Goal: Obtain resource: Download file/media

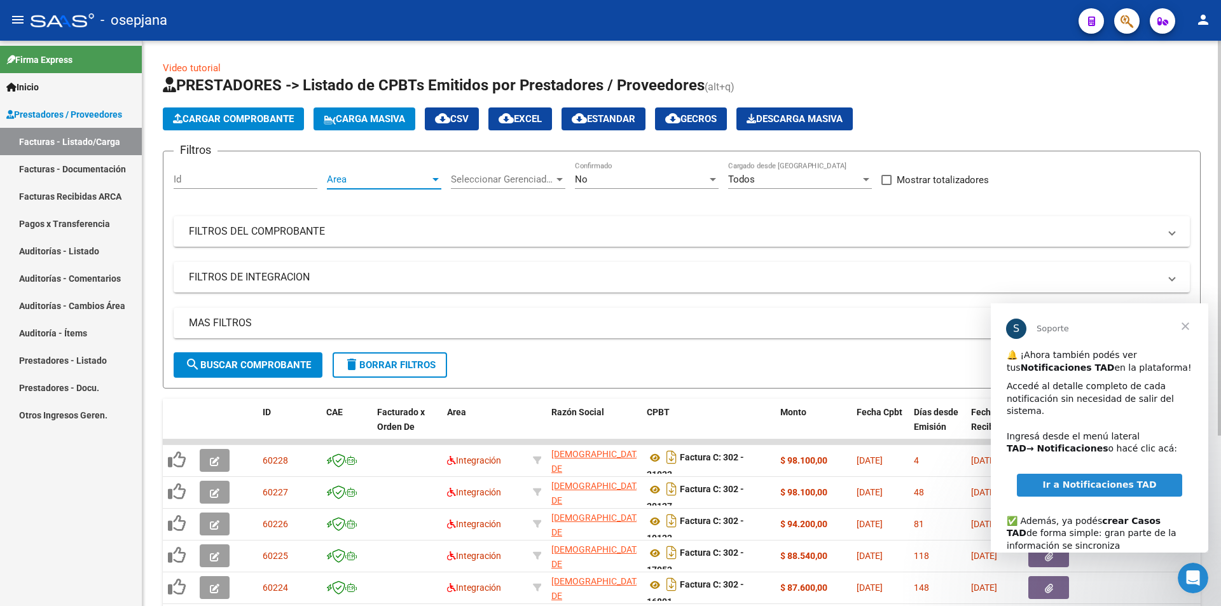
click at [357, 183] on span "Area" at bounding box center [378, 179] width 103 height 11
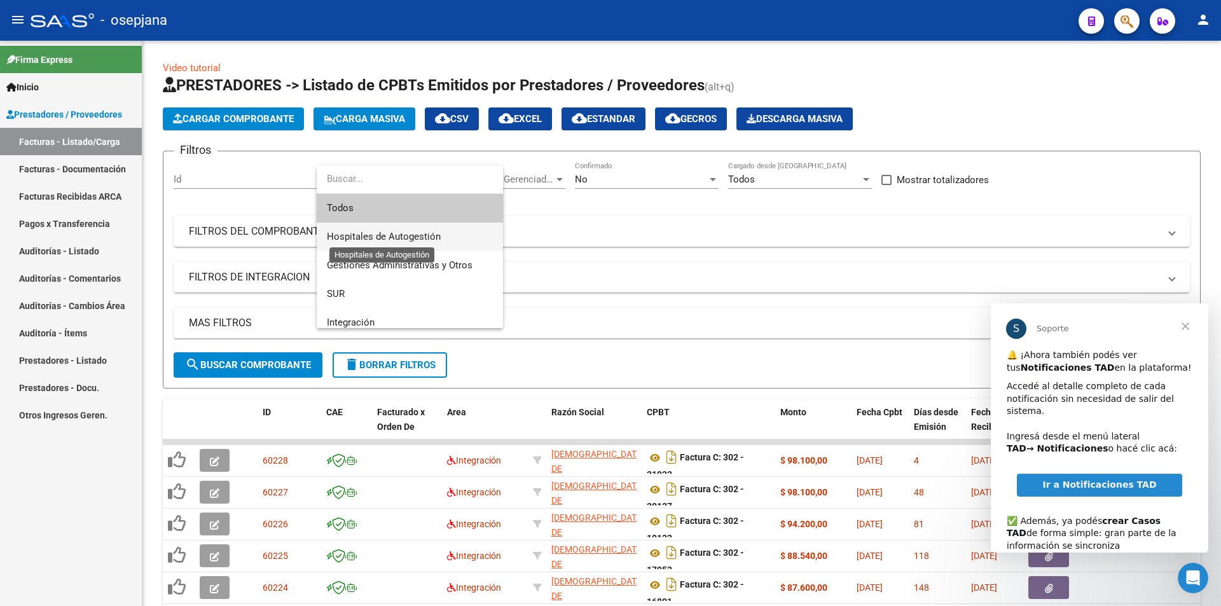
click at [420, 239] on span "Hospitales de Autogestión" at bounding box center [384, 236] width 114 height 11
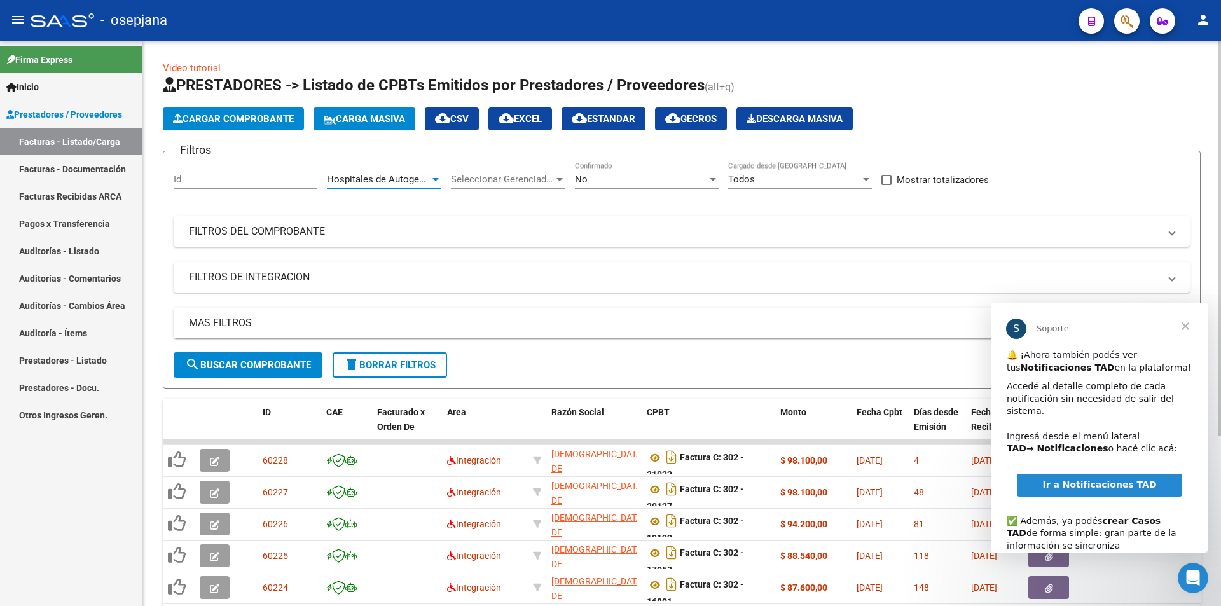
click at [275, 380] on form "Filtros Id Hospitales de Autogestión Area Seleccionar Gerenciador Seleccionar G…" at bounding box center [682, 270] width 1038 height 238
click at [275, 371] on button "search Buscar Comprobante" at bounding box center [248, 364] width 149 height 25
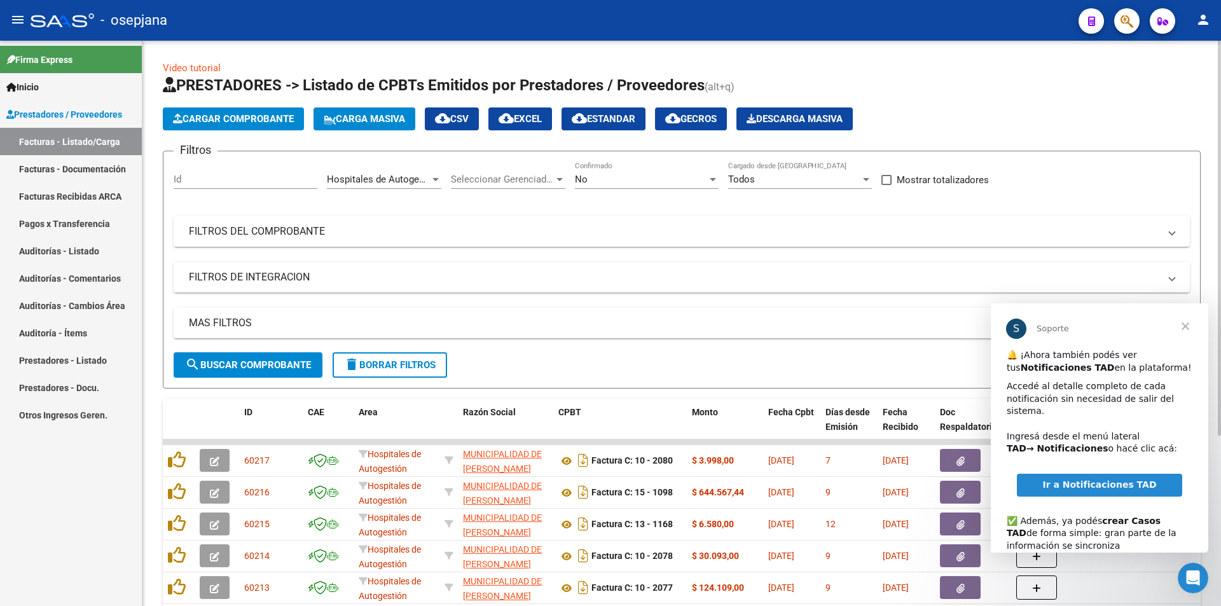
click at [465, 301] on div "Filtros Id Hospitales de Autogestión Area Seleccionar Gerenciador Seleccionar G…" at bounding box center [682, 257] width 1016 height 191
click at [1187, 325] on span "Cerrar" at bounding box center [1185, 326] width 46 height 46
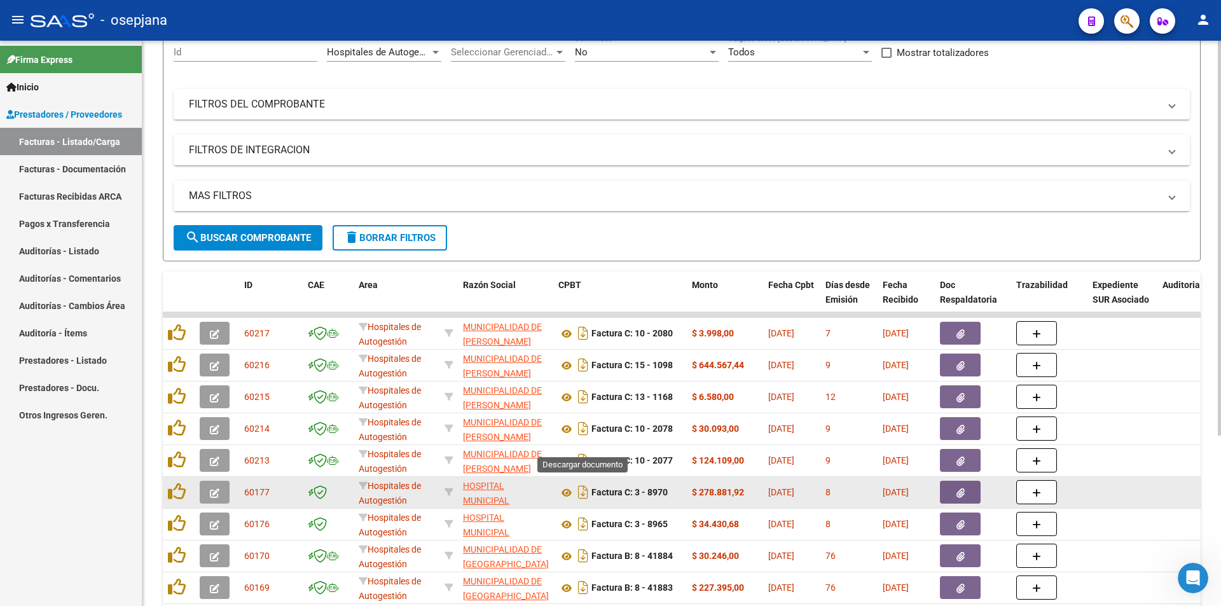
scroll to position [191, 0]
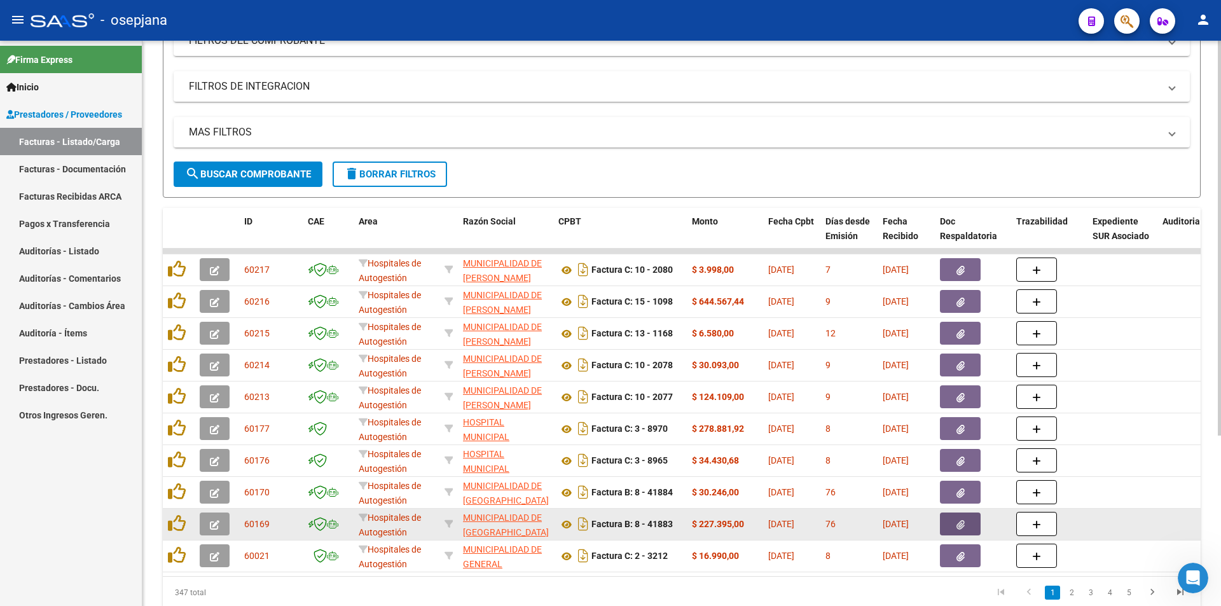
click at [966, 525] on button "button" at bounding box center [960, 524] width 41 height 23
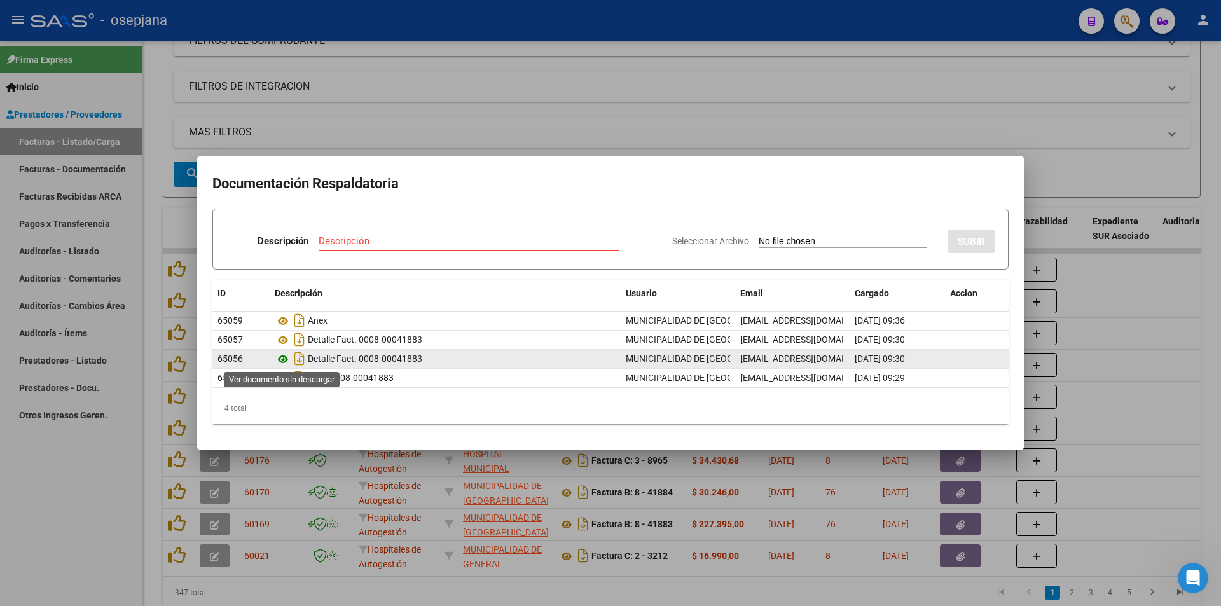
click at [277, 360] on icon at bounding box center [283, 359] width 17 height 15
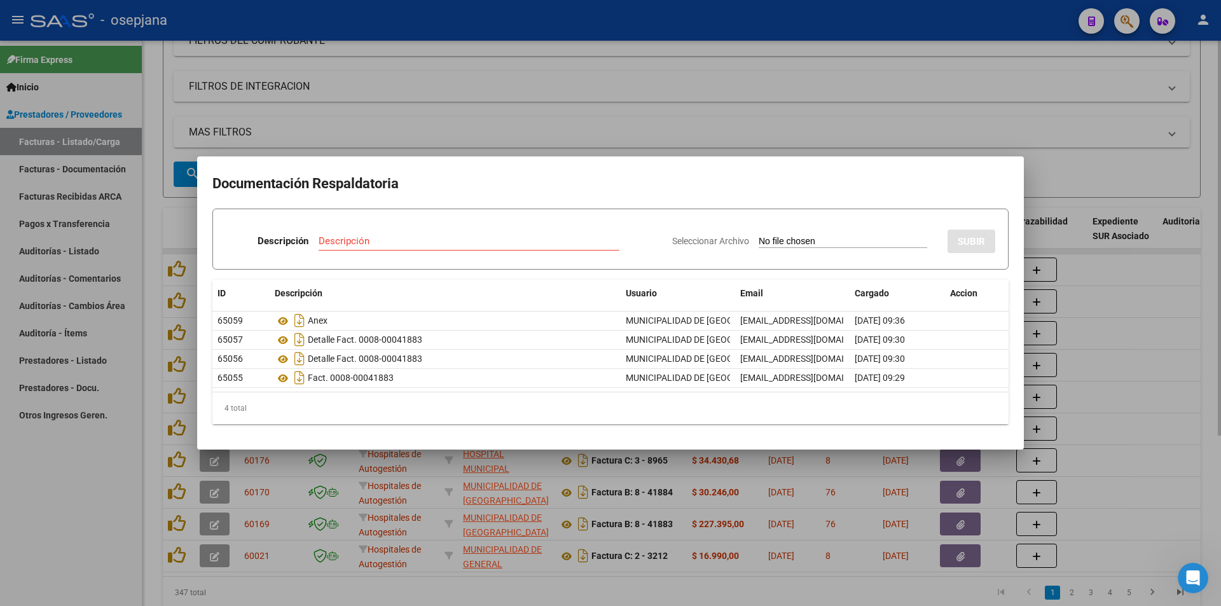
drag, startPoint x: 1220, startPoint y: 233, endPoint x: 1199, endPoint y: 248, distance: 25.6
click at [1218, 235] on div at bounding box center [610, 303] width 1221 height 606
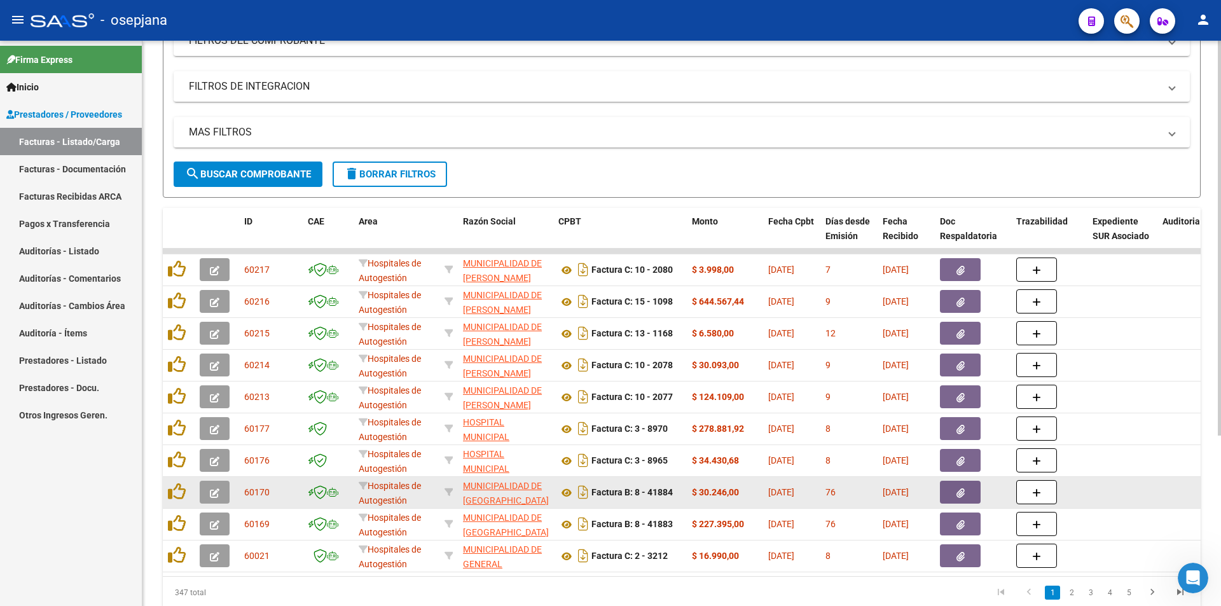
click at [970, 492] on button "button" at bounding box center [960, 492] width 41 height 23
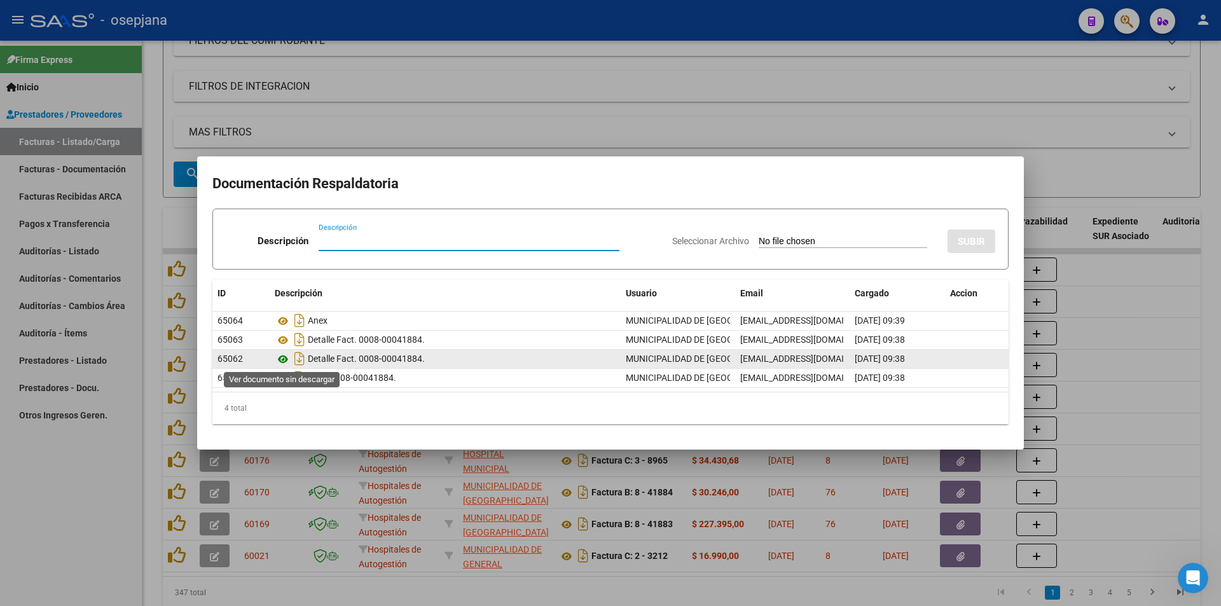
click at [282, 359] on icon at bounding box center [283, 359] width 17 height 15
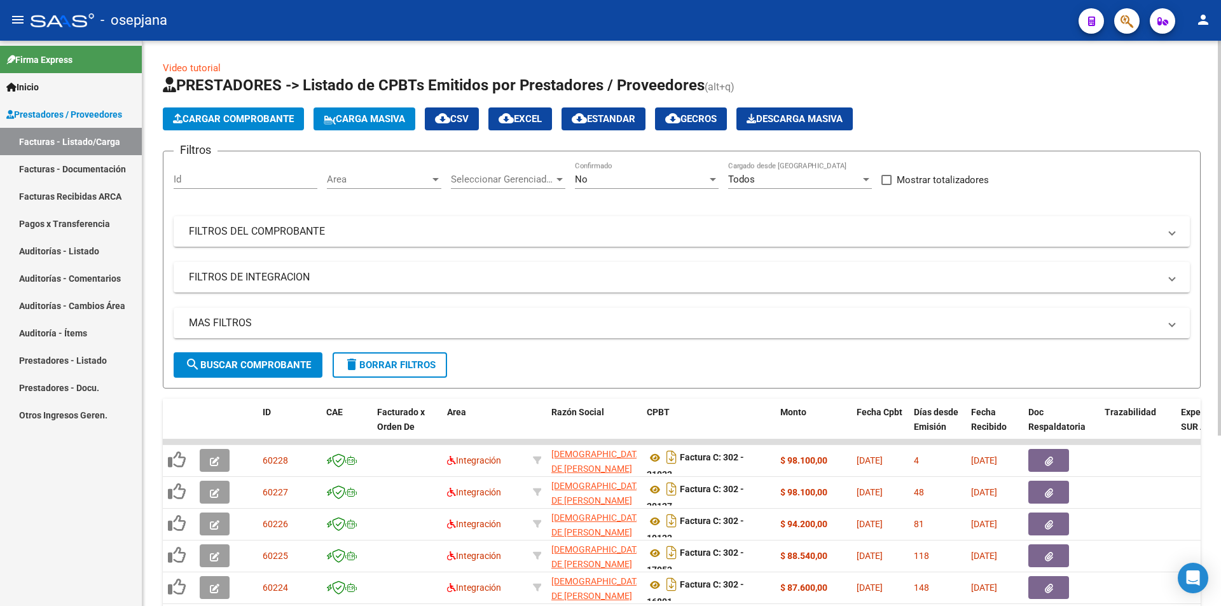
click at [341, 188] on div "Area Area" at bounding box center [384, 175] width 114 height 27
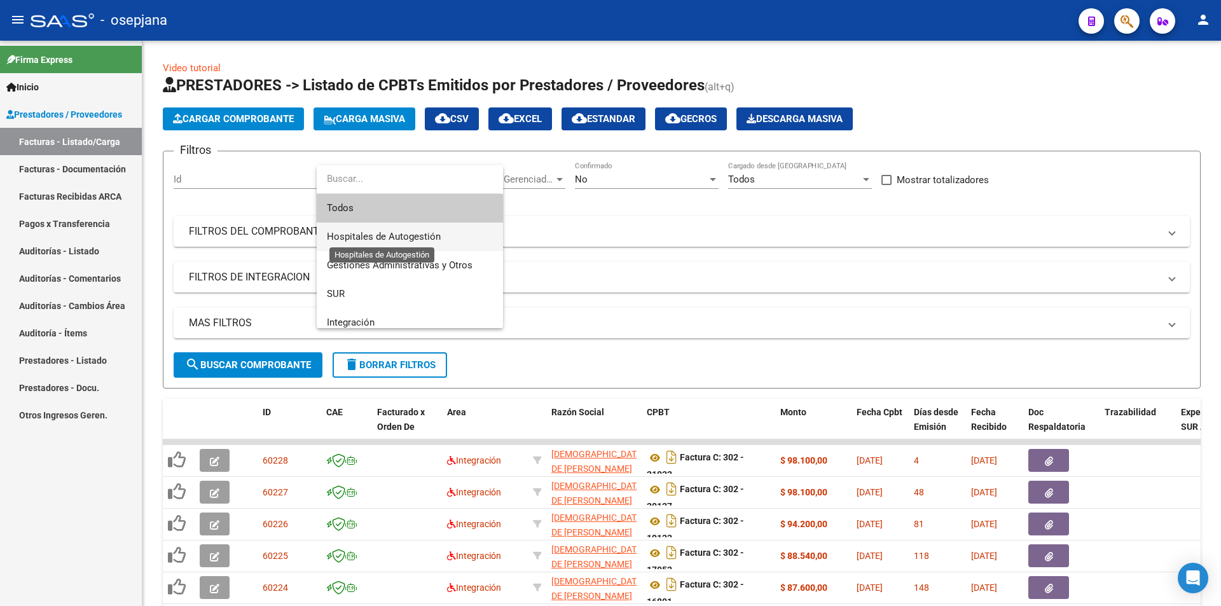
click at [354, 240] on span "Hospitales de Autogestión" at bounding box center [384, 236] width 114 height 11
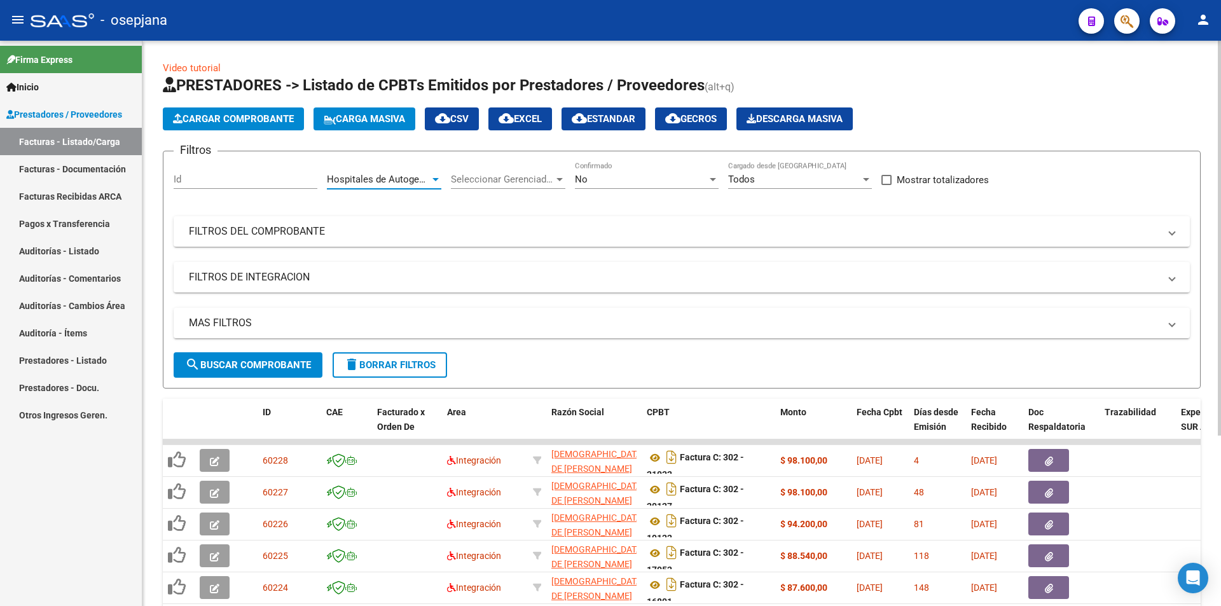
click at [284, 368] on span "search Buscar Comprobante" at bounding box center [248, 364] width 126 height 11
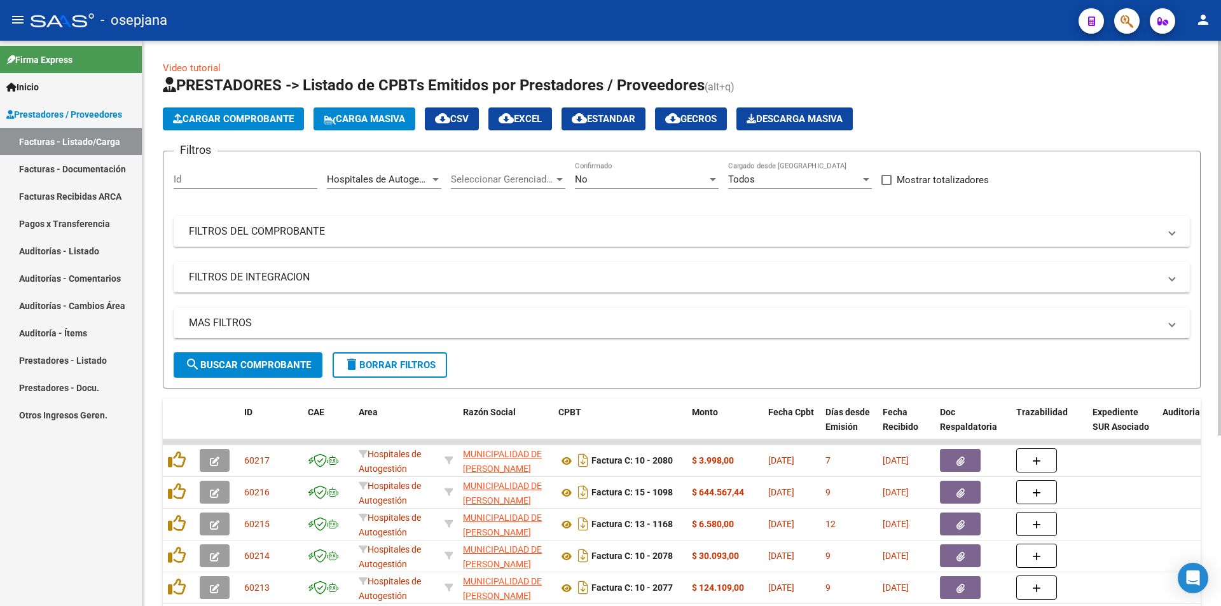
scroll to position [244, 0]
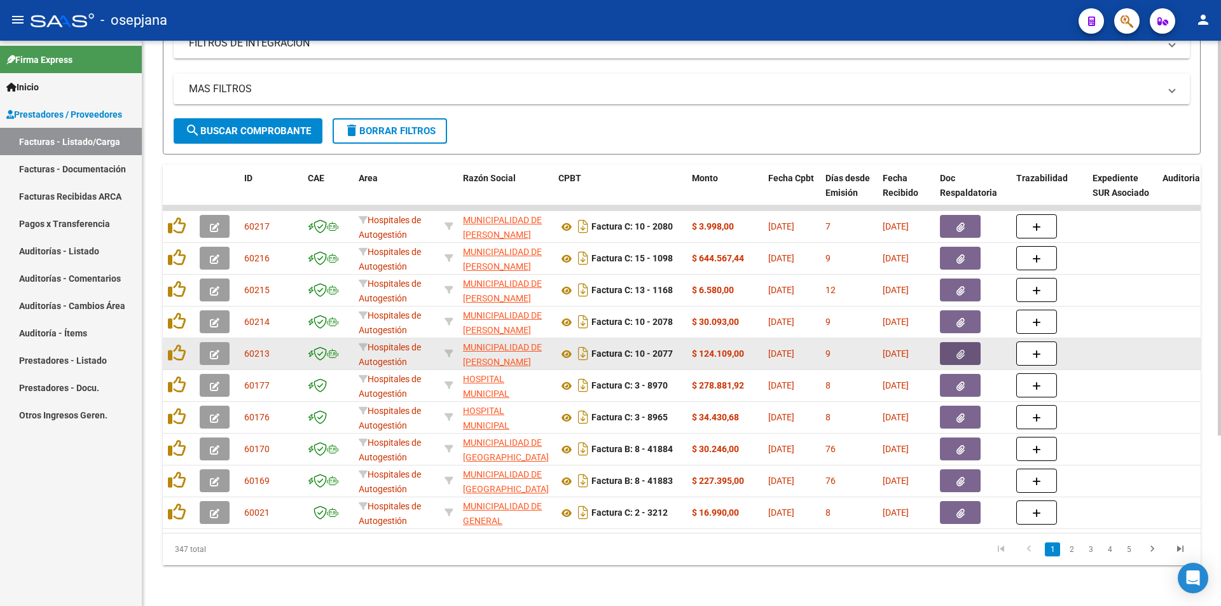
click at [952, 342] on button "button" at bounding box center [960, 353] width 41 height 23
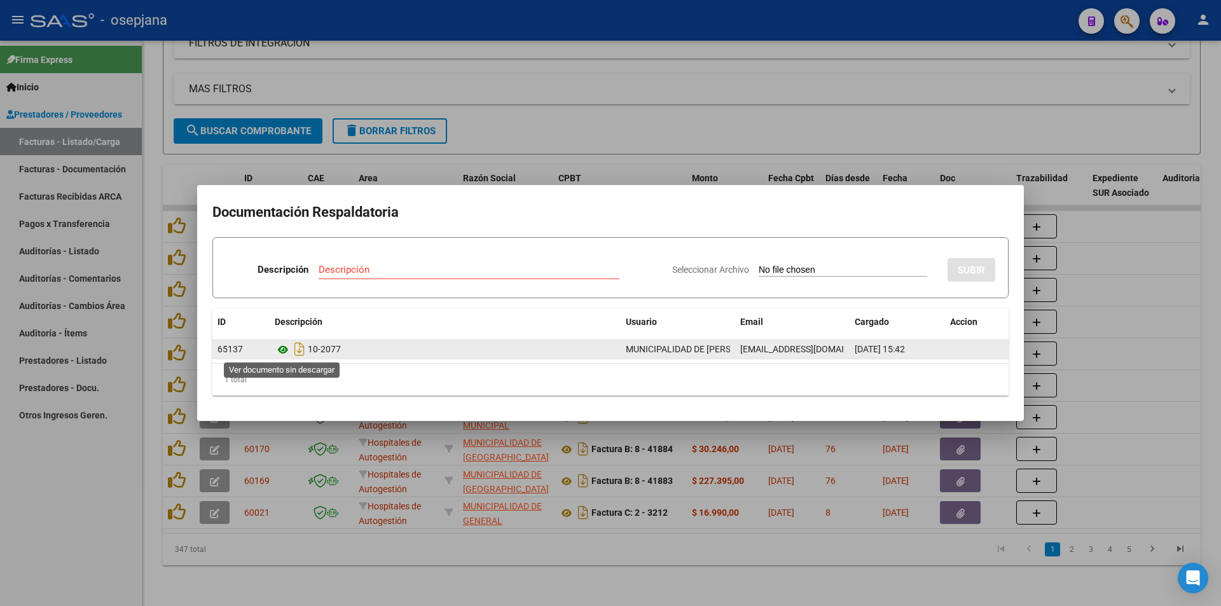
click at [275, 350] on icon at bounding box center [283, 349] width 17 height 15
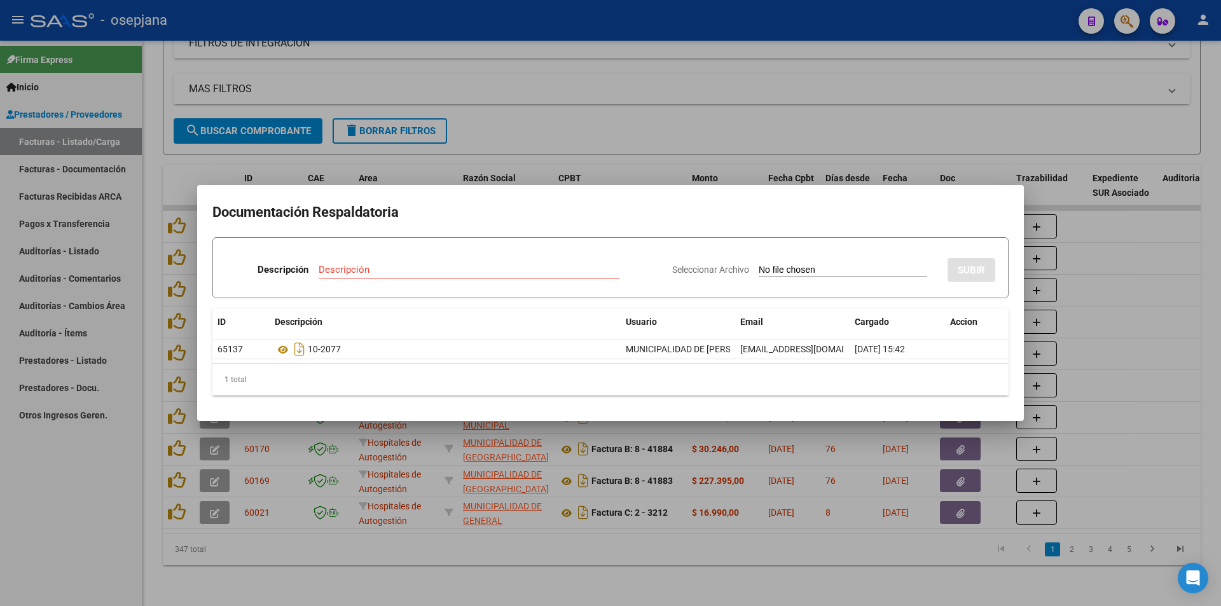
click at [1054, 114] on div at bounding box center [610, 303] width 1221 height 606
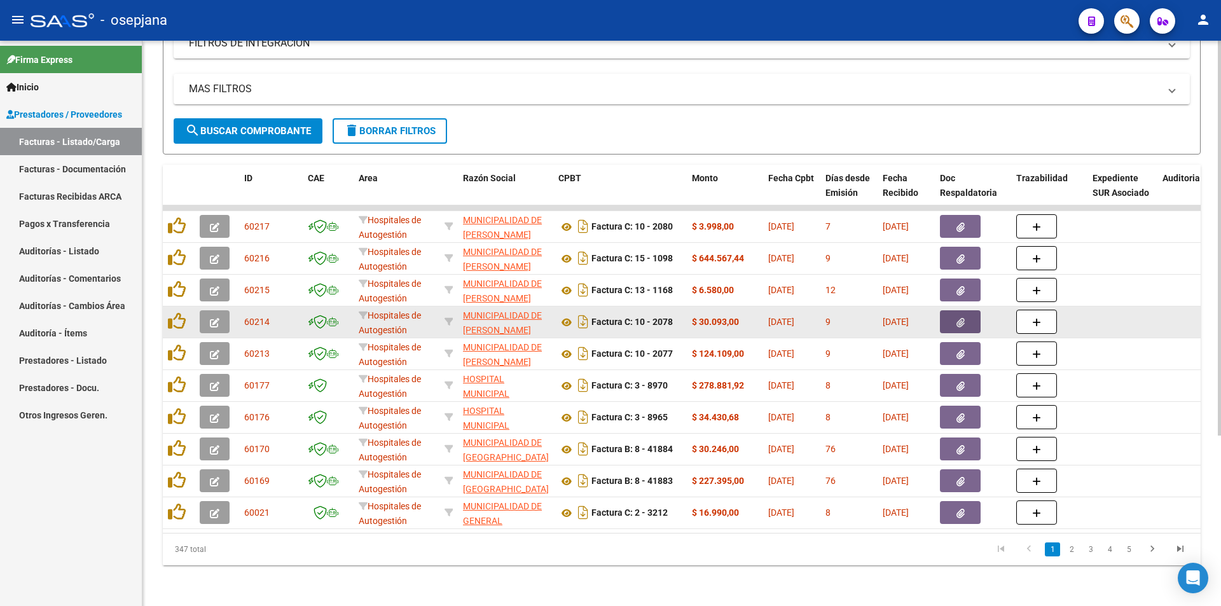
click at [957, 318] on icon "button" at bounding box center [960, 323] width 8 height 10
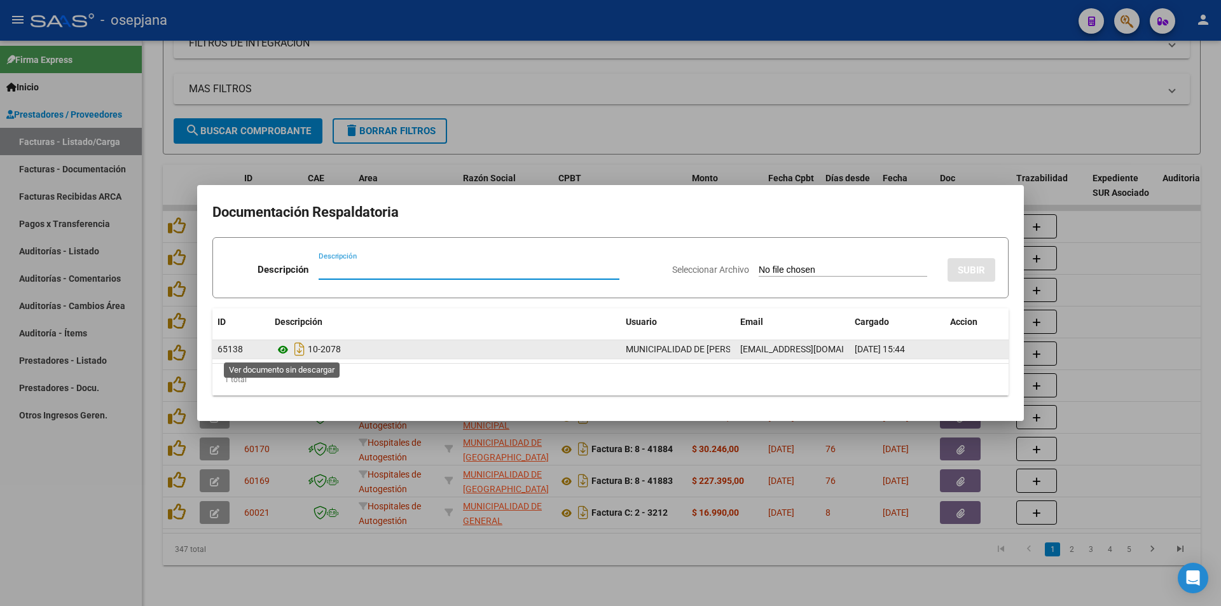
click at [281, 348] on icon at bounding box center [283, 349] width 17 height 15
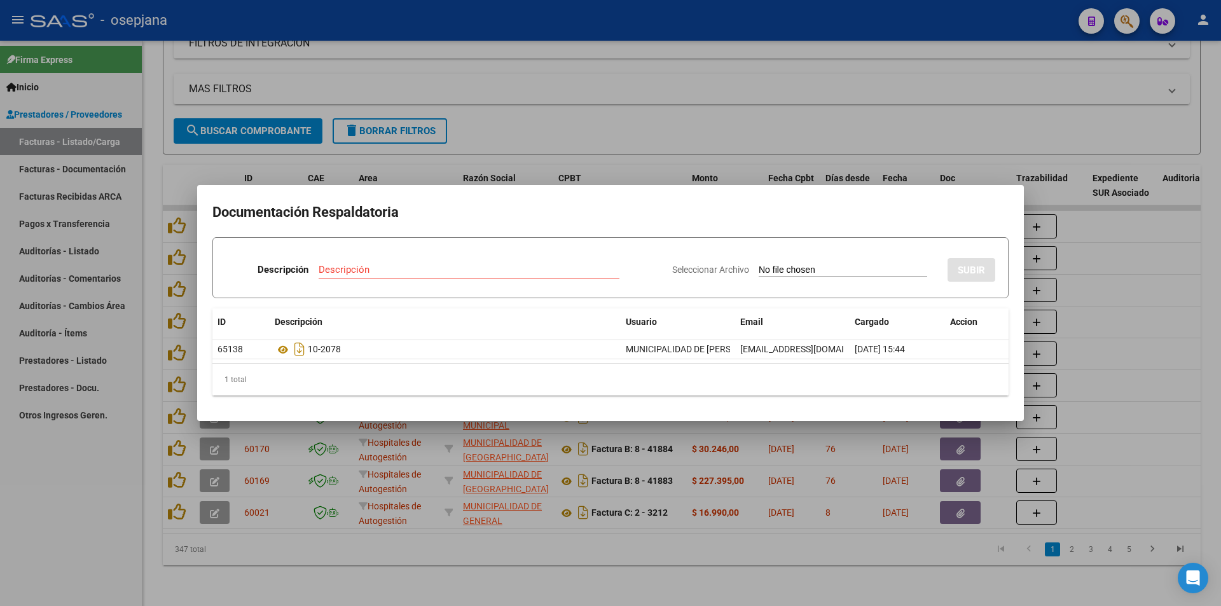
click at [1152, 407] on div at bounding box center [610, 303] width 1221 height 606
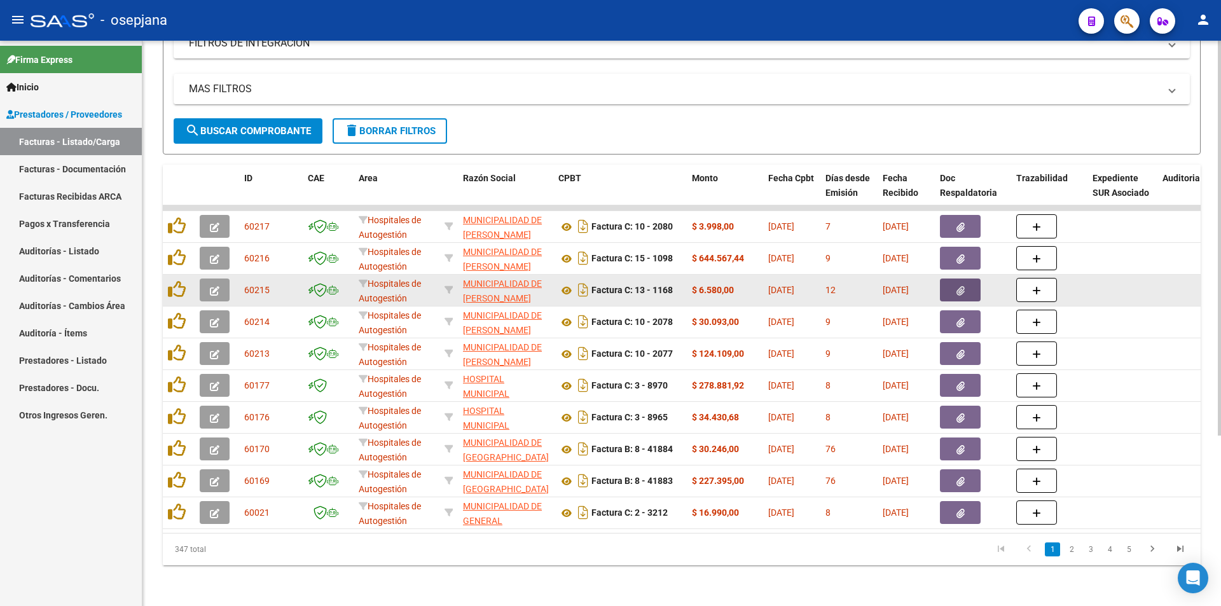
click at [961, 286] on icon "button" at bounding box center [960, 291] width 8 height 10
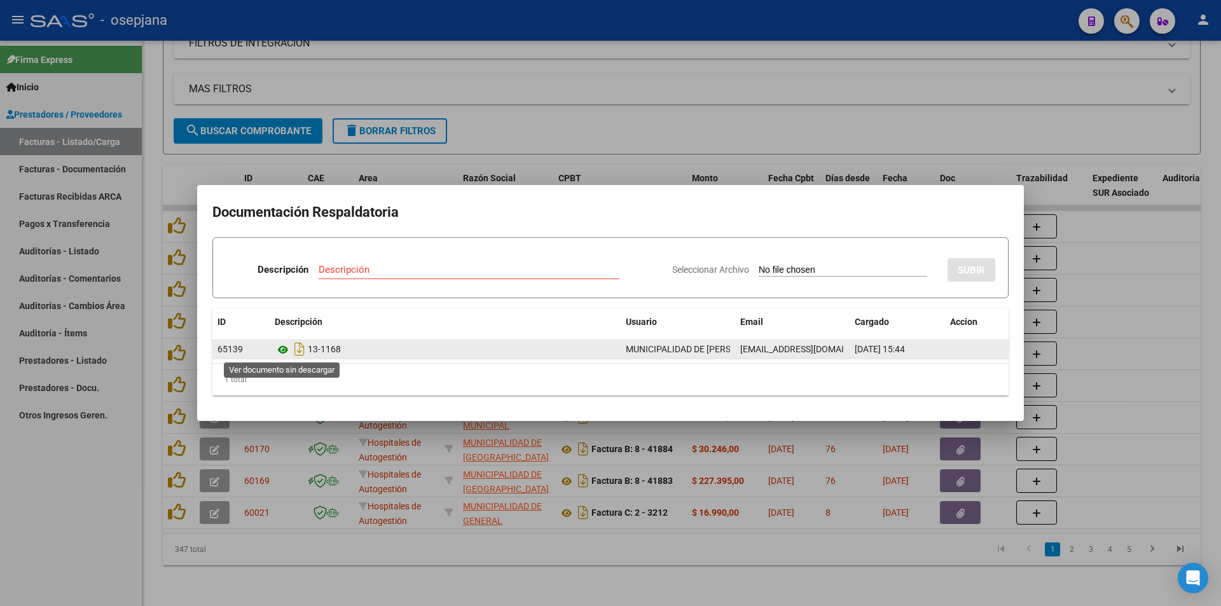
click at [283, 349] on icon at bounding box center [283, 349] width 17 height 15
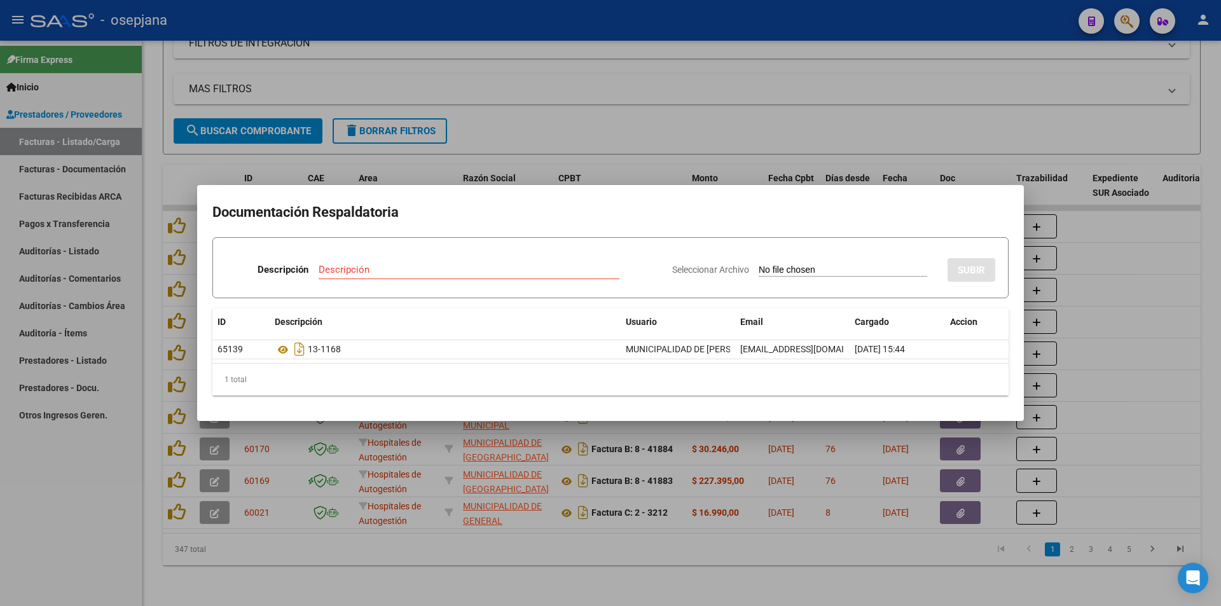
click at [1128, 290] on div at bounding box center [610, 303] width 1221 height 606
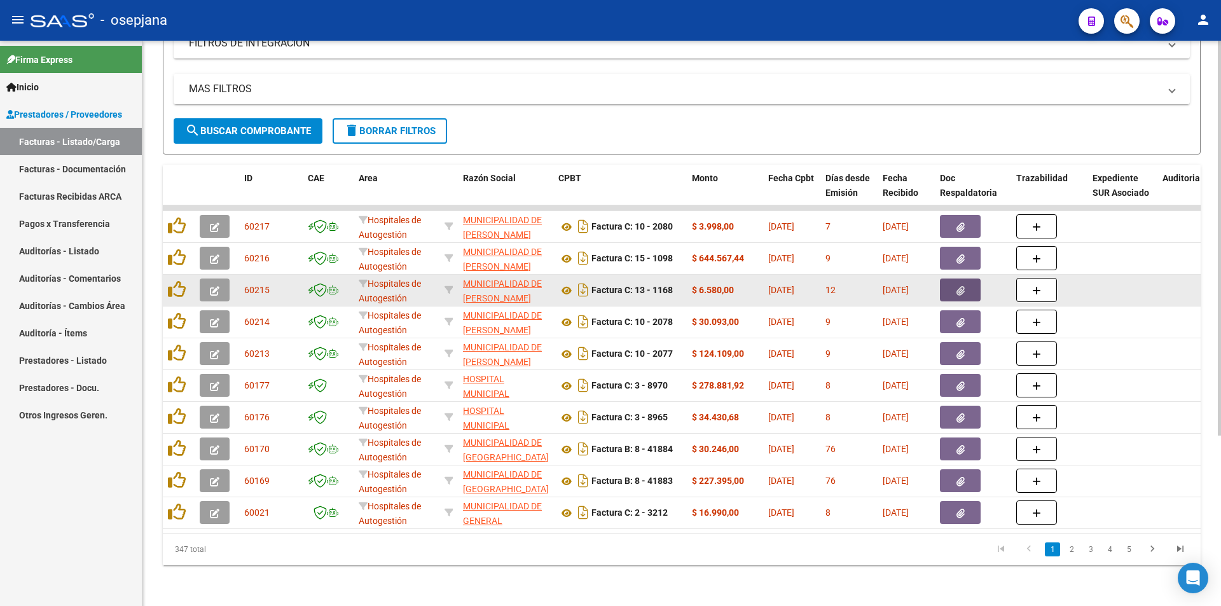
click at [968, 279] on button "button" at bounding box center [960, 290] width 41 height 23
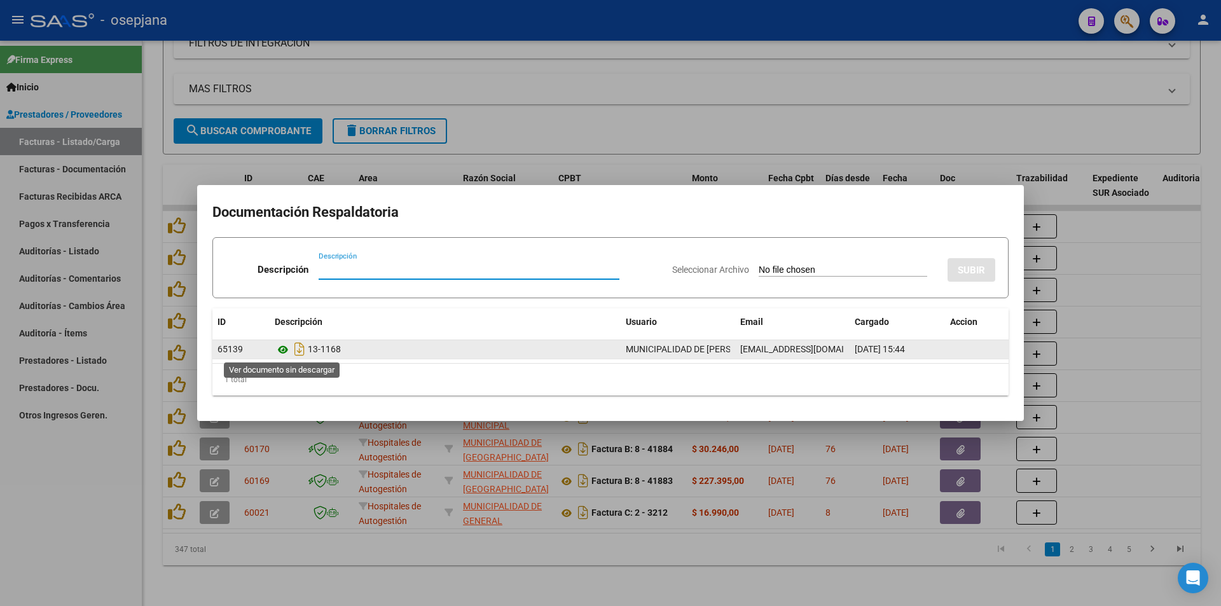
click at [281, 343] on icon at bounding box center [283, 349] width 17 height 15
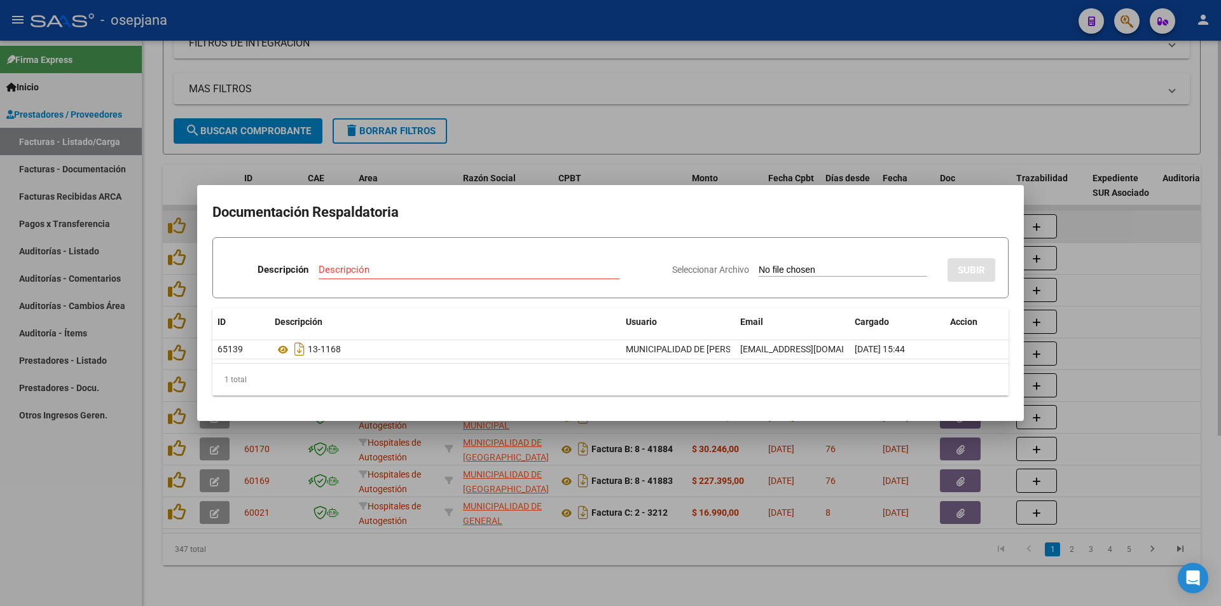
drag, startPoint x: 810, startPoint y: 144, endPoint x: 818, endPoint y: 206, distance: 62.9
click at [808, 146] on div at bounding box center [610, 303] width 1221 height 606
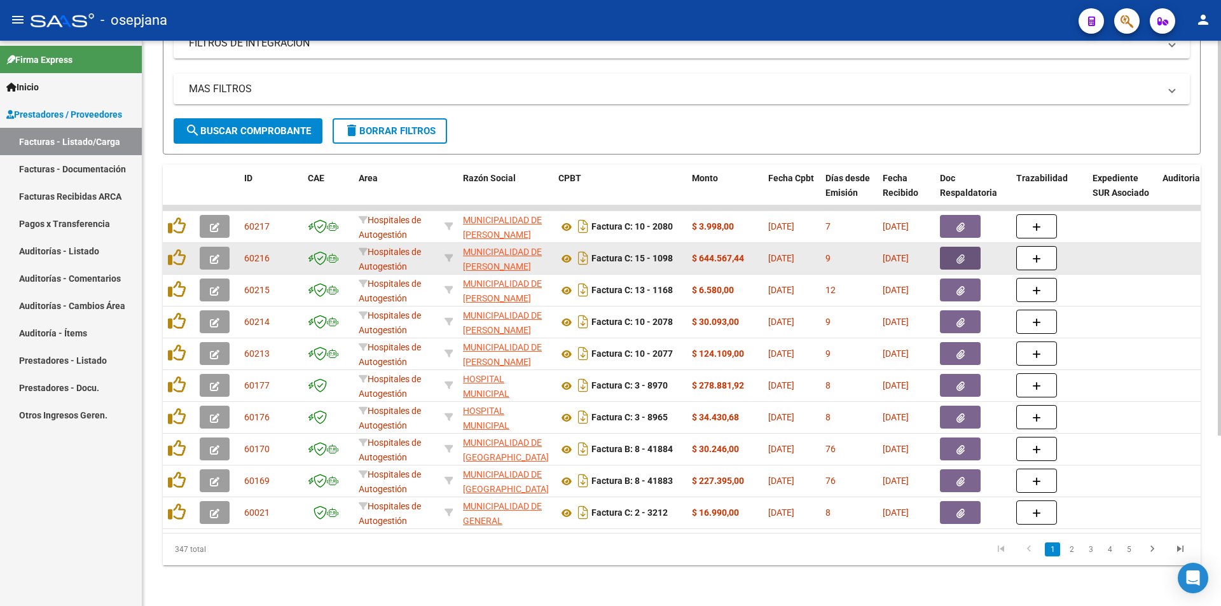
click at [963, 254] on icon "button" at bounding box center [960, 259] width 8 height 10
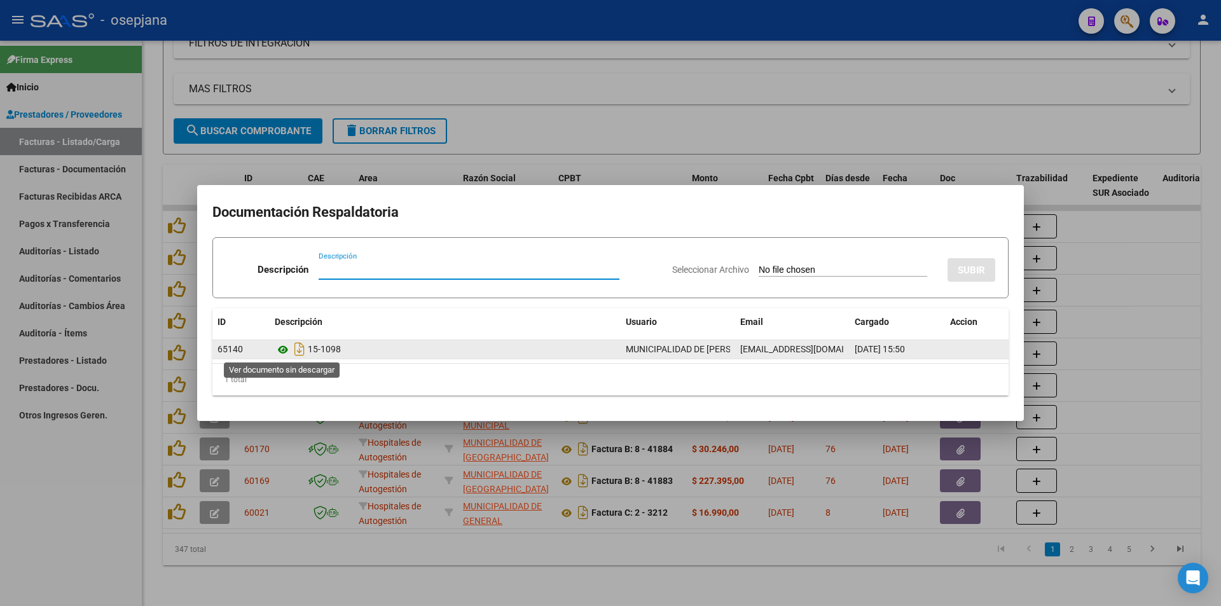
click at [284, 350] on icon at bounding box center [283, 349] width 17 height 15
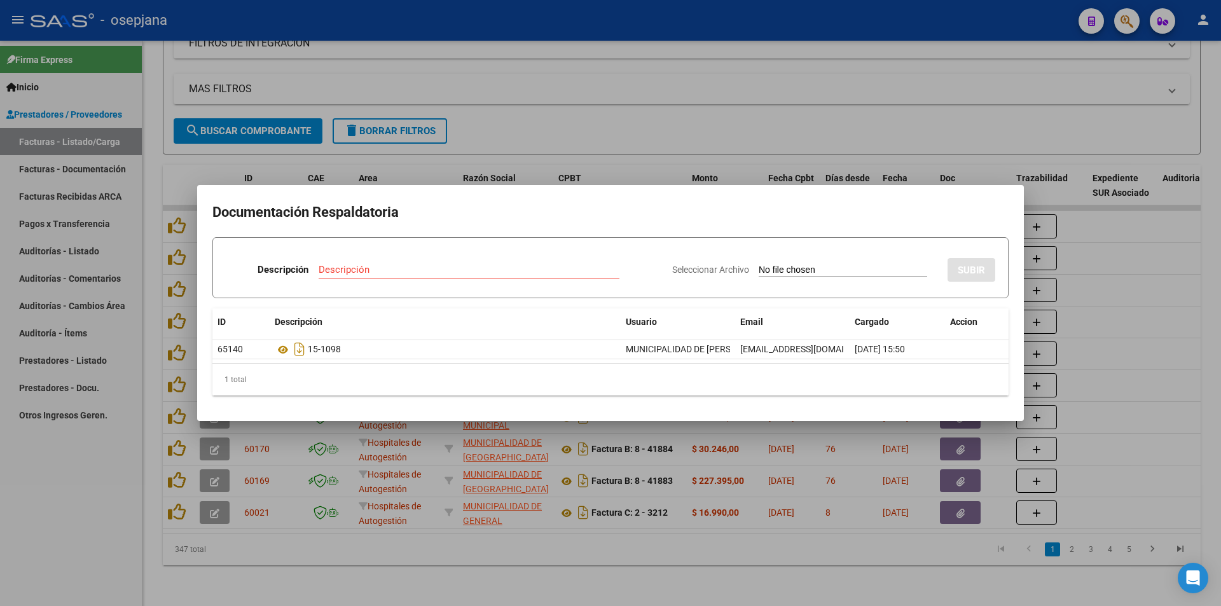
click at [1145, 352] on div at bounding box center [610, 303] width 1221 height 606
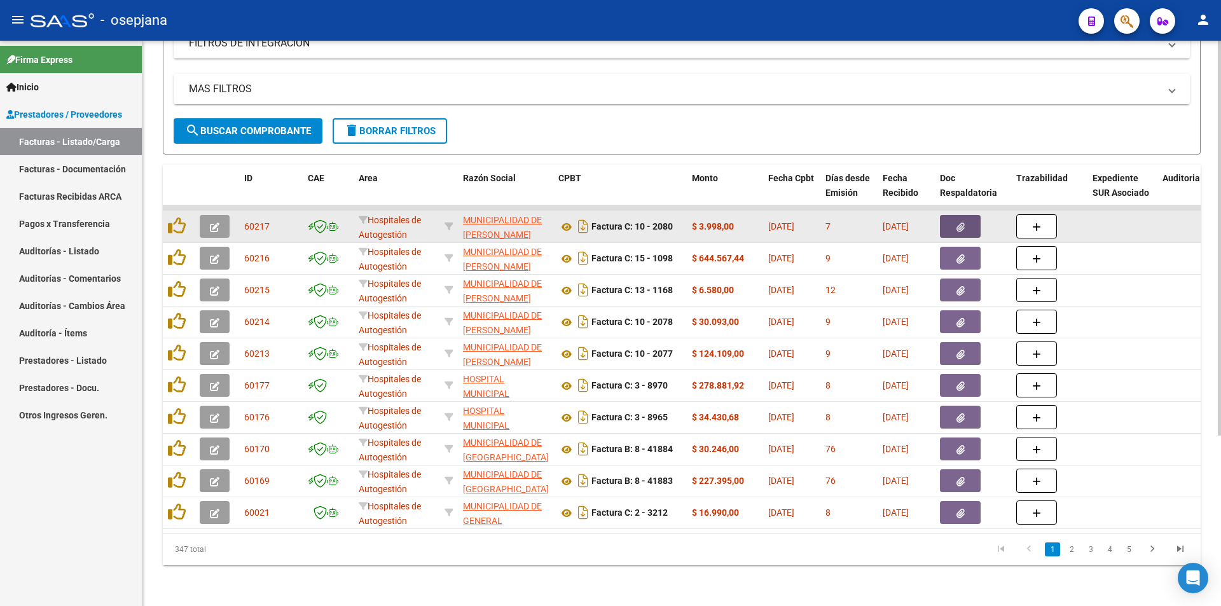
click at [964, 223] on icon "button" at bounding box center [960, 228] width 8 height 10
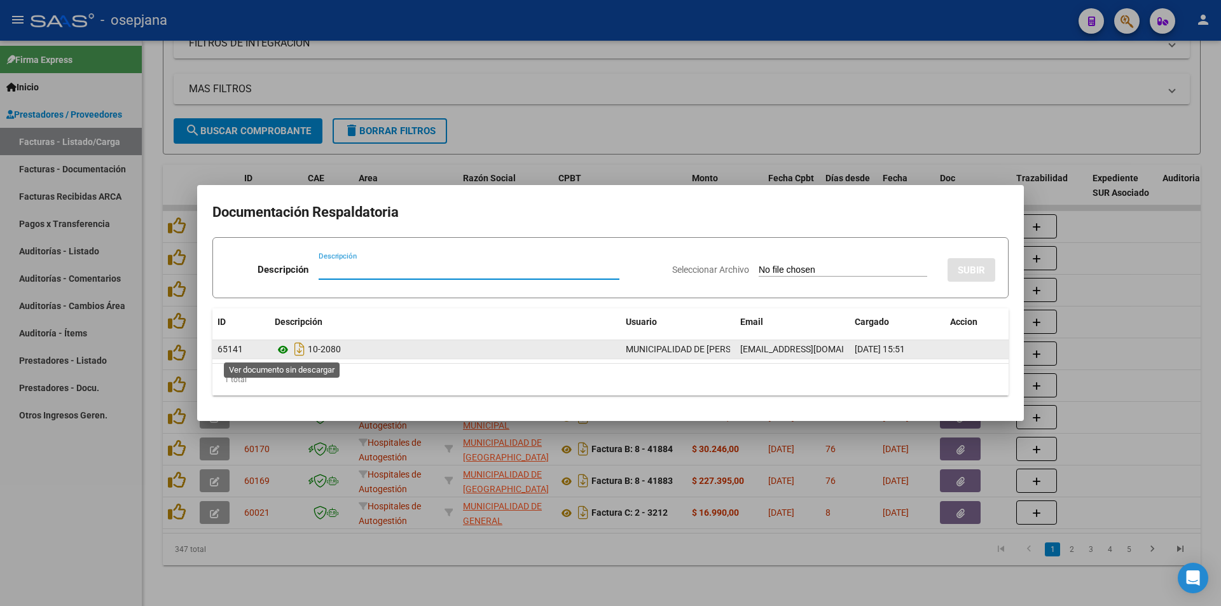
click at [287, 348] on icon at bounding box center [283, 349] width 17 height 15
